Goal: Information Seeking & Learning: Learn about a topic

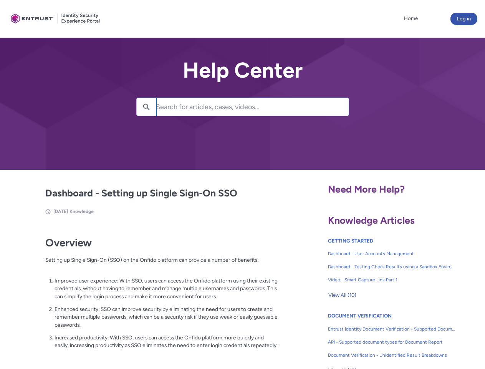
click at [146, 107] on lightning-primitive-icon "button" at bounding box center [146, 106] width 7 height 6
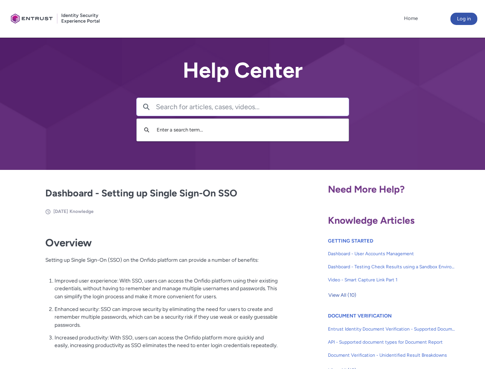
click at [147, 294] on p "Improved user experience: With SSO, users can access the Onfido platform using …" at bounding box center [167, 289] width 224 height 24
click at [342, 295] on span "View All (10)" at bounding box center [342, 295] width 28 height 12
click at [371, 336] on link "API - Supported document types for Document Report" at bounding box center [392, 341] width 128 height 13
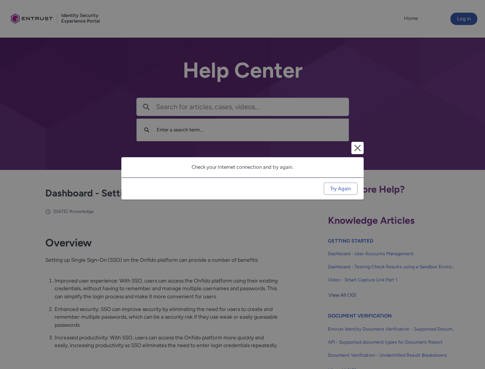
click at [473, 336] on div "Cancel and close Check your Internet connection and try again. Try Again" at bounding box center [242, 184] width 485 height 369
